Goal: Task Accomplishment & Management: Manage account settings

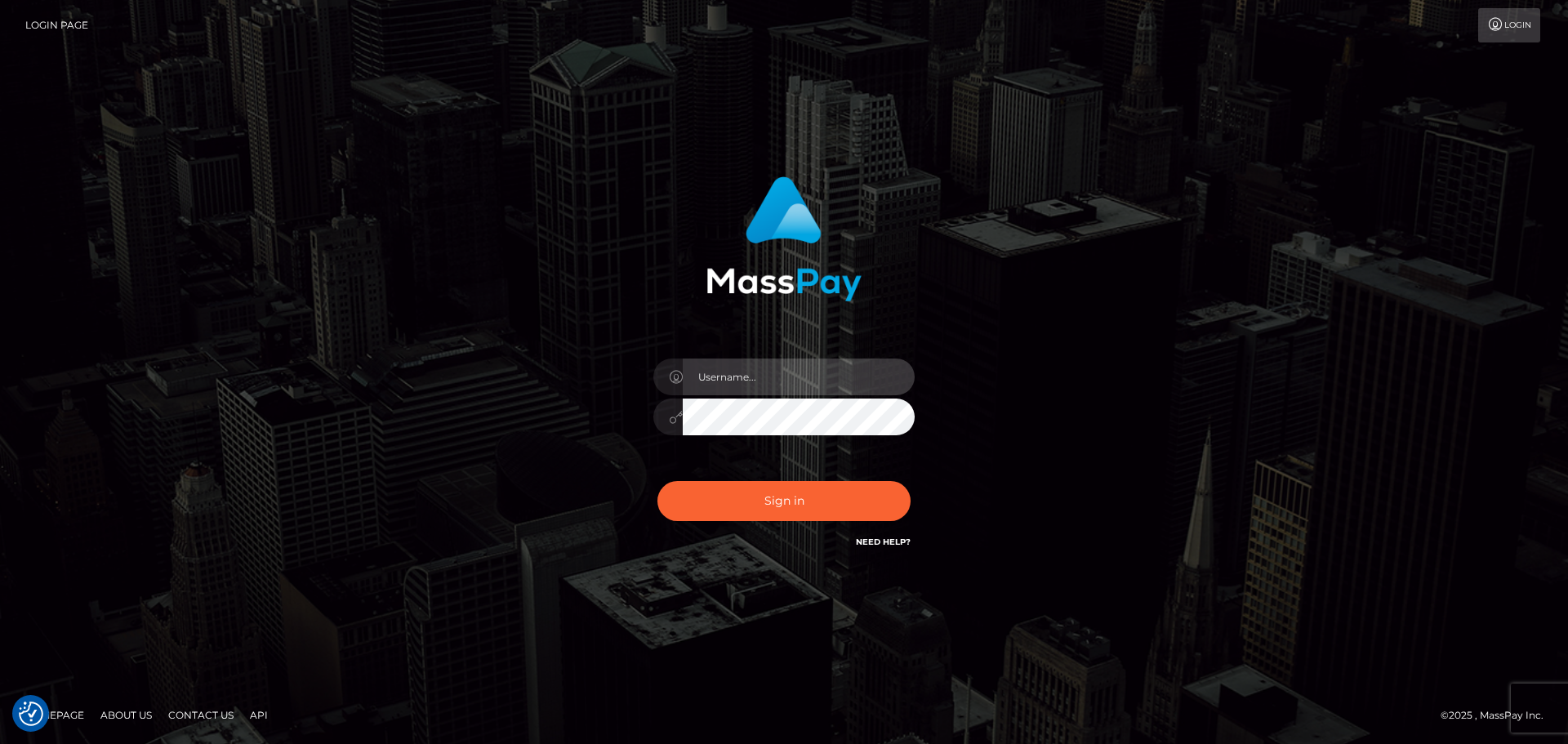
drag, startPoint x: 809, startPoint y: 361, endPoint x: 809, endPoint y: 370, distance: 9.0
click at [809, 370] on input "text" at bounding box center [798, 376] width 232 height 36
click at [0, 743] on com-1password-button at bounding box center [0, 744] width 0 height 0
type input "dawson.throne"
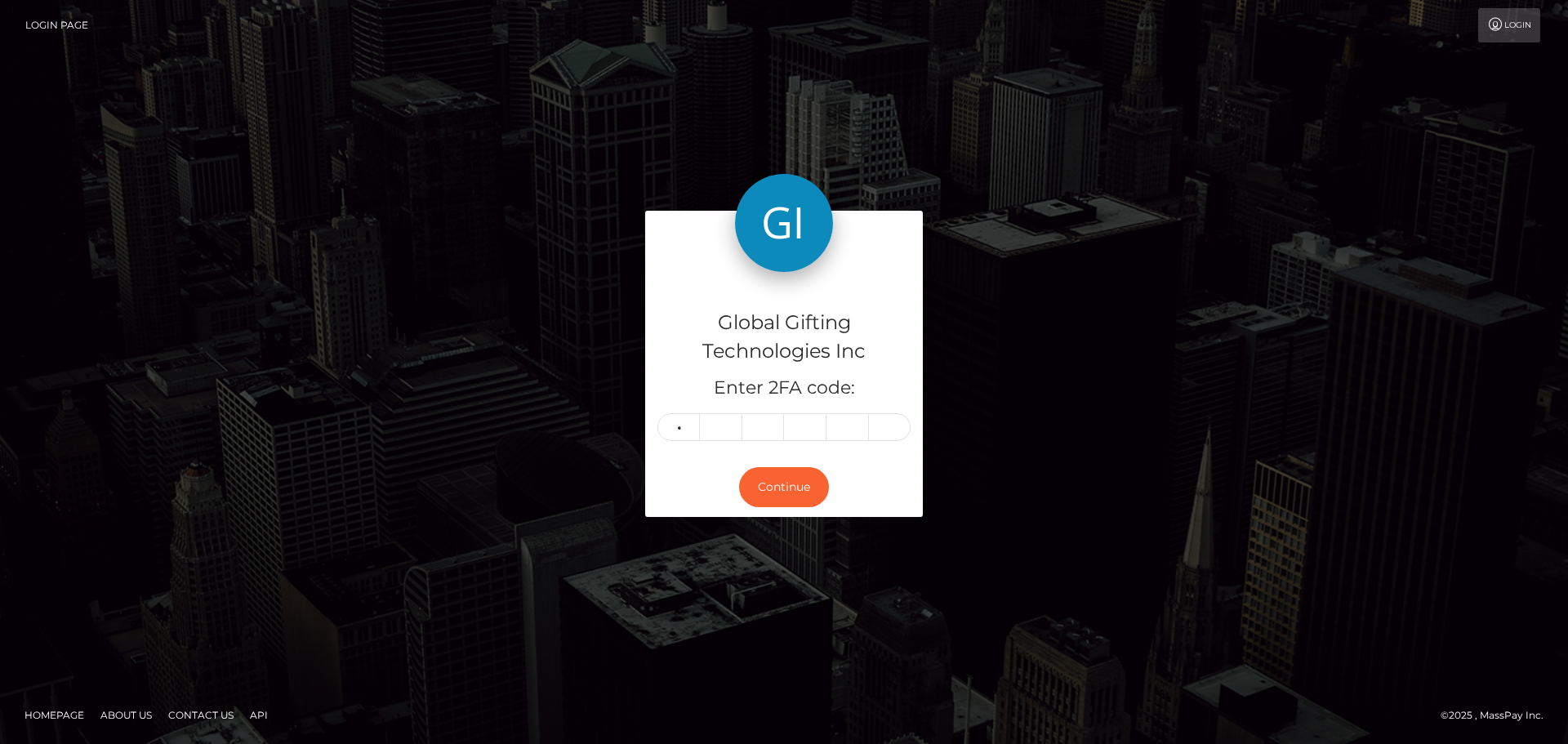
type input "6"
type input "2"
type input "1"
type input "3"
type input "6"
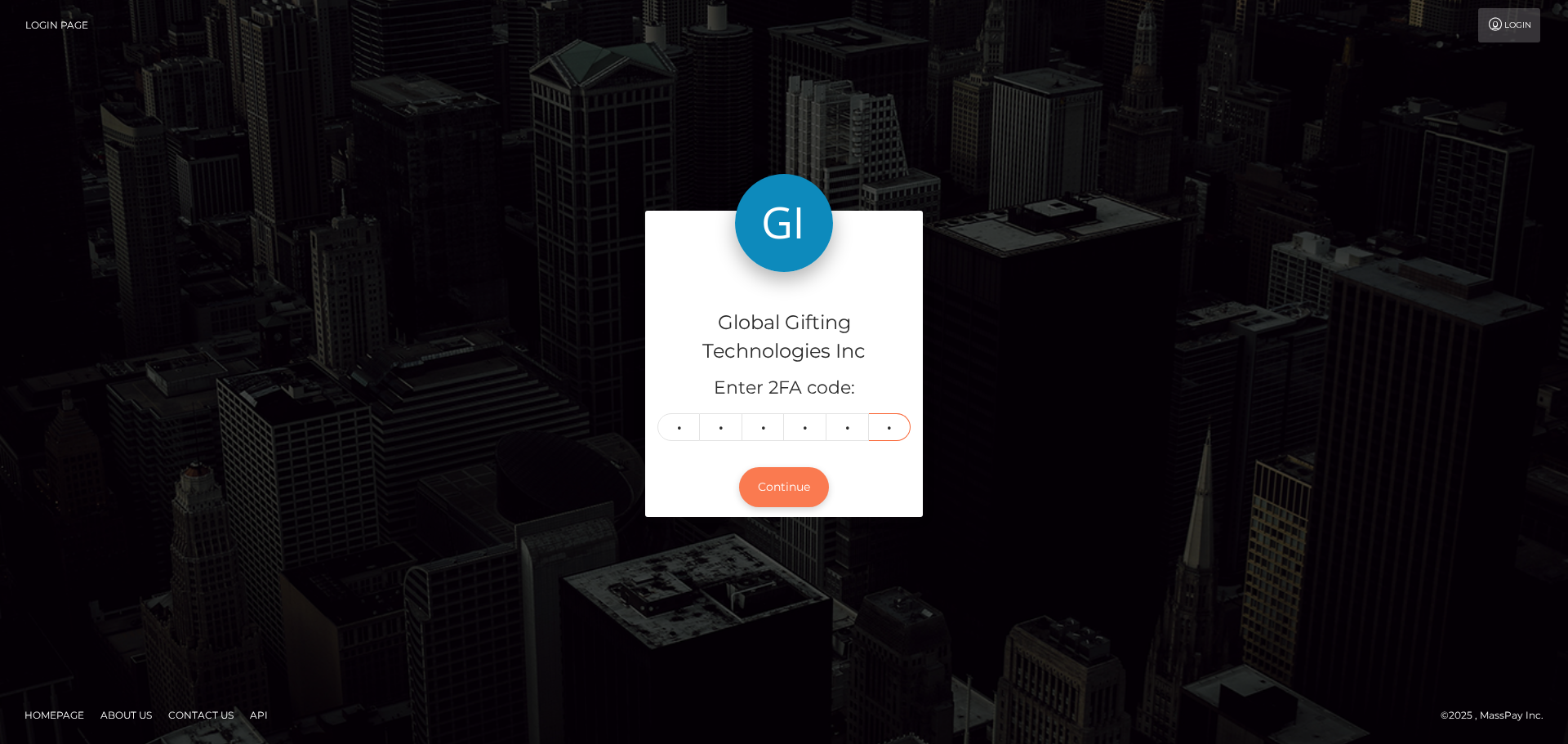
type input "1"
click at [792, 484] on button "Continue" at bounding box center [784, 486] width 89 height 40
